Goal: Task Accomplishment & Management: Use online tool/utility

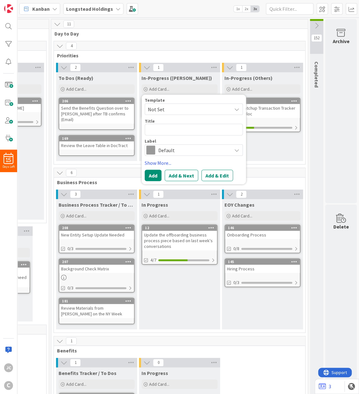
type textarea "x"
type textarea "F"
type textarea "x"
type textarea "Fo"
type textarea "x"
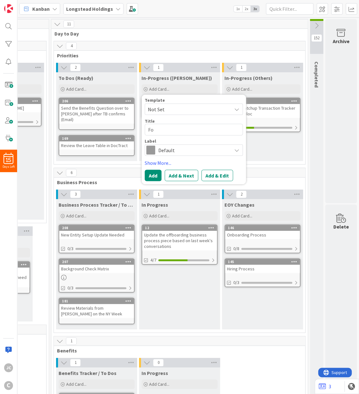
type textarea "Fol"
type textarea "x"
type textarea "Foll"
type textarea "x"
type textarea "Follo"
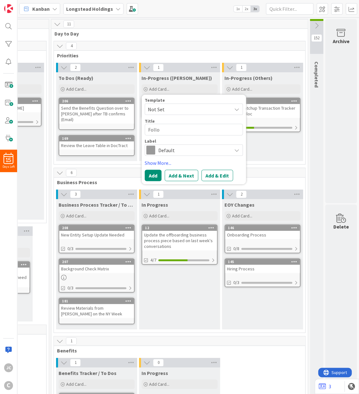
type textarea "x"
type textarea "Follow"
type textarea "x"
type textarea "Follow-"
type textarea "x"
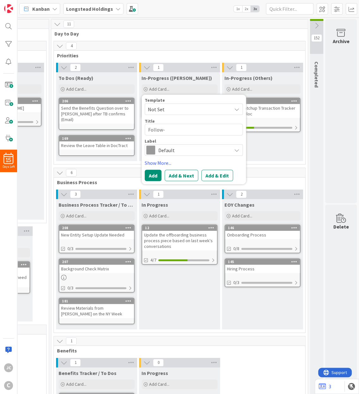
type textarea "Follow-u"
type textarea "x"
type textarea "Follow-up"
type textarea "x"
type textarea "Follow-up"
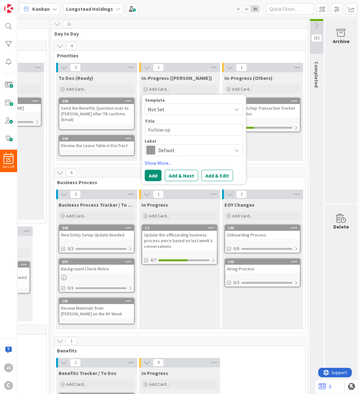
type textarea "x"
type textarea "Follow-up w"
type textarea "x"
type textarea "Follow-up wi"
type textarea "x"
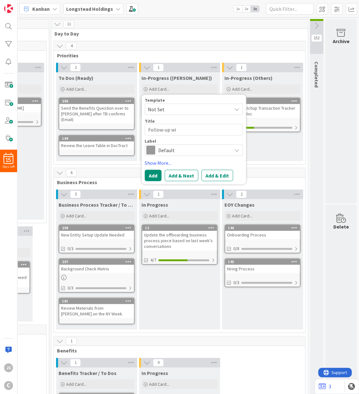
type textarea "Follow-up wit"
type textarea "x"
type textarea "Follow-up with"
type textarea "x"
type textarea "Follow-up with"
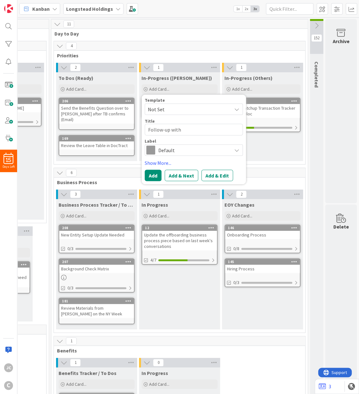
type textarea "x"
type textarea "Follow-up with J"
type textarea "x"
type textarea "Follow-up with [PERSON_NAME]"
type textarea "x"
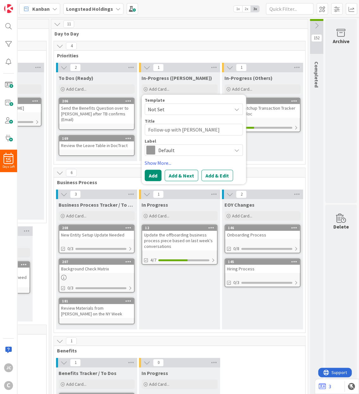
type textarea "Follow-up with [PERSON_NAME]"
type textarea "x"
type textarea "Follow-up with [PERSON_NAME]"
type textarea "x"
type textarea "Follow-up with [PERSON_NAME]"
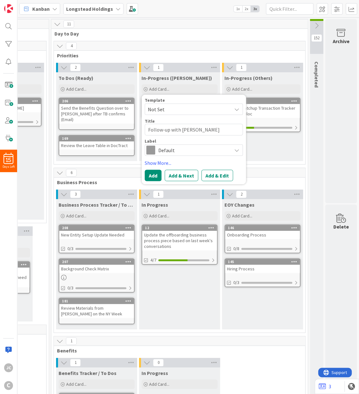
type textarea "x"
type textarea "Follow-up with [PERSON_NAME]"
type textarea "x"
type textarea "Follow-up with [PERSON_NAME]"
type textarea "x"
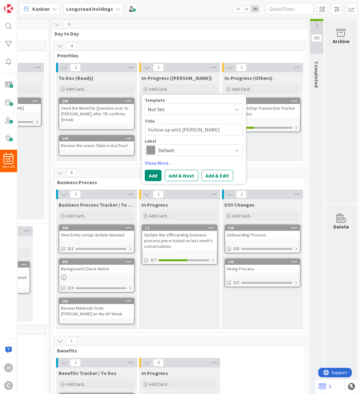
type textarea "Follow-up with [PERSON_NAME]"
type textarea "x"
type textarea "Follow-up with [PERSON_NAME] o"
type textarea "x"
type textarea "Follow-up with [PERSON_NAME] on"
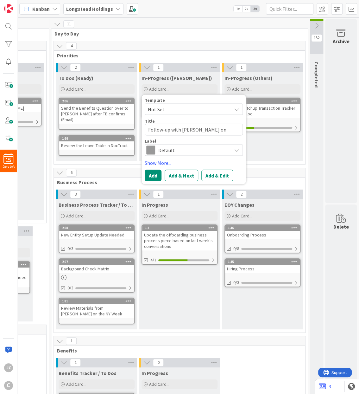
type textarea "x"
type textarea "Follow-up with [PERSON_NAME] on h"
type textarea "x"
type textarea "Follow-up with [PERSON_NAME] S on he"
type textarea "x"
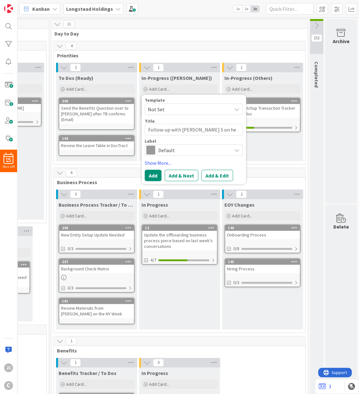
type textarea "Follow-up with [PERSON_NAME] on her"
type textarea "x"
type textarea "Follow-up with [PERSON_NAME] on her"
type textarea "x"
type textarea "Follow-up with [PERSON_NAME] S on her a"
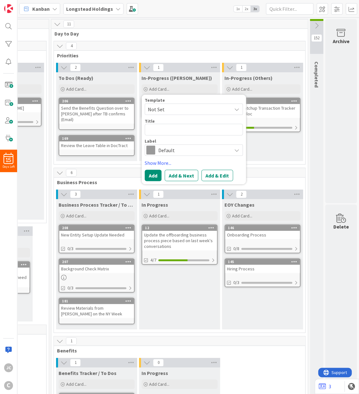
click at [178, 309] on div "In Progress Add Card... 12 Update the offboarding business process piece based …" at bounding box center [179, 264] width 81 height 130
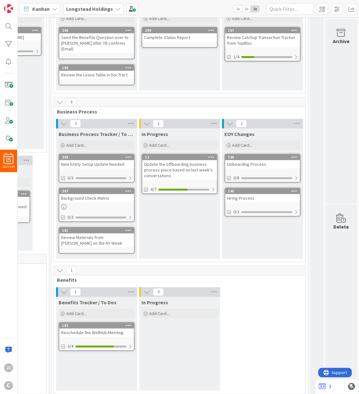
scroll to position [76, 228]
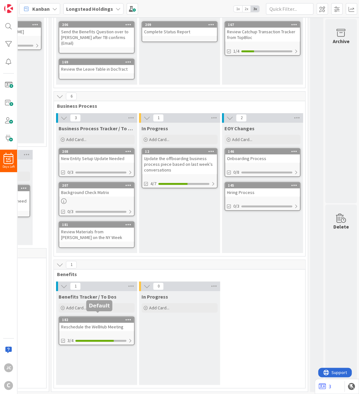
click at [98, 317] on div "182" at bounding box center [98, 319] width 72 height 4
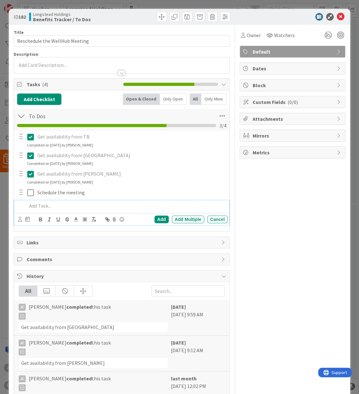
click at [63, 206] on p at bounding box center [126, 205] width 198 height 7
click at [164, 223] on div "Add" at bounding box center [162, 219] width 14 height 8
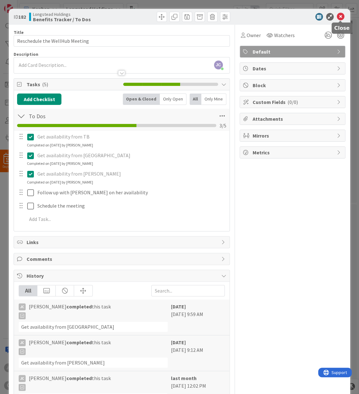
click at [344, 17] on icon at bounding box center [341, 17] width 8 height 8
